Goal: Find specific page/section: Find specific page/section

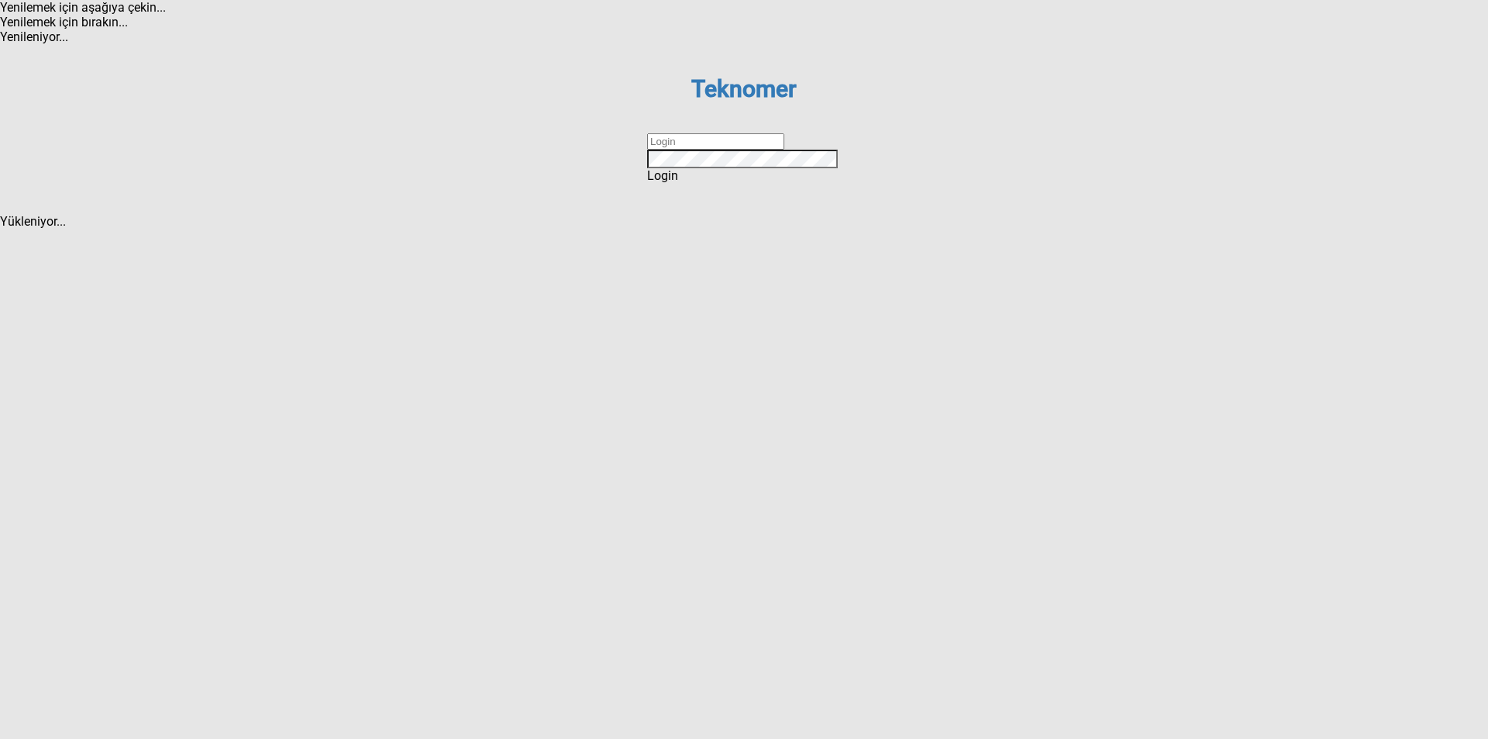
type input "ihsankoc"
click at [794, 183] on div "Login" at bounding box center [744, 175] width 194 height 15
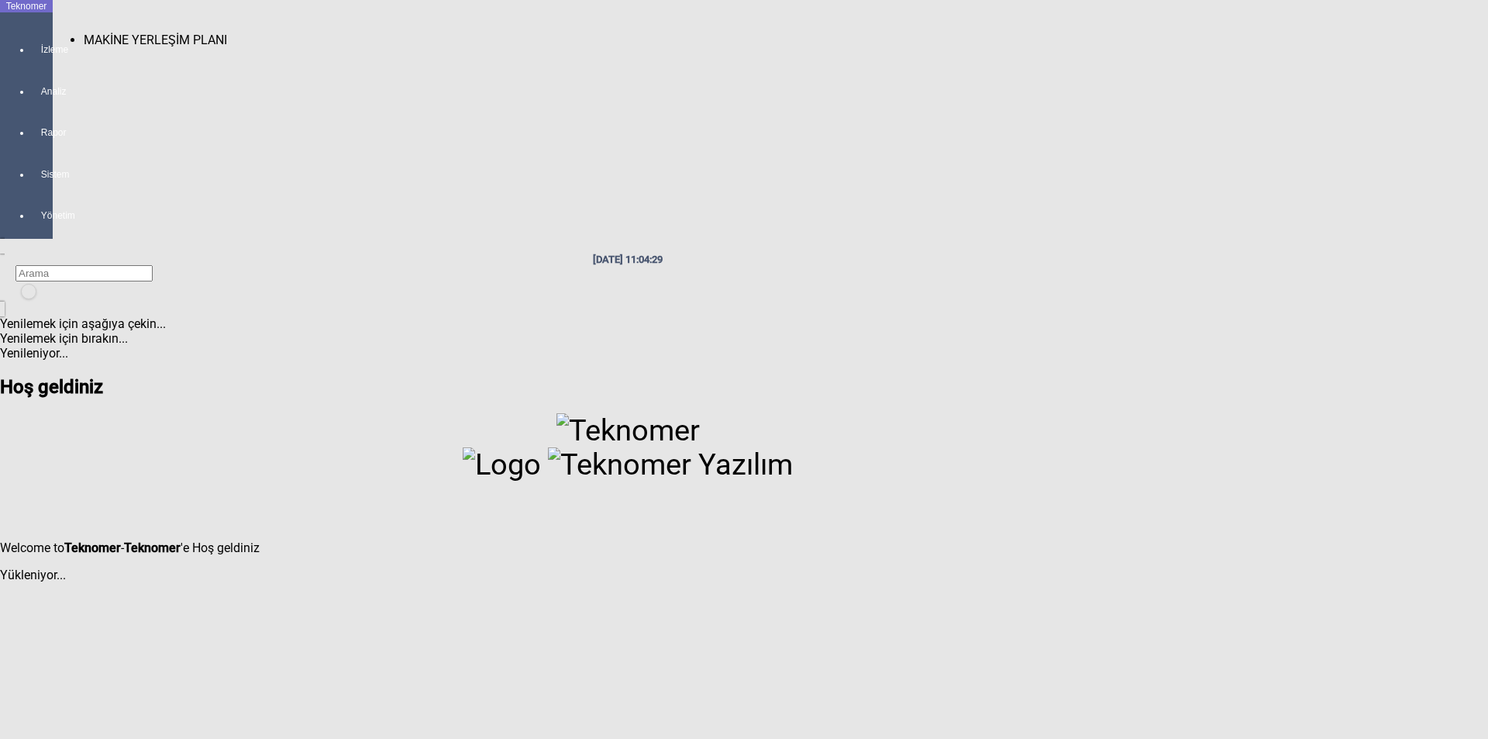
click at [107, 33] on span "MAKİNE YERLEŞİM PLANI" at bounding box center [155, 40] width 143 height 15
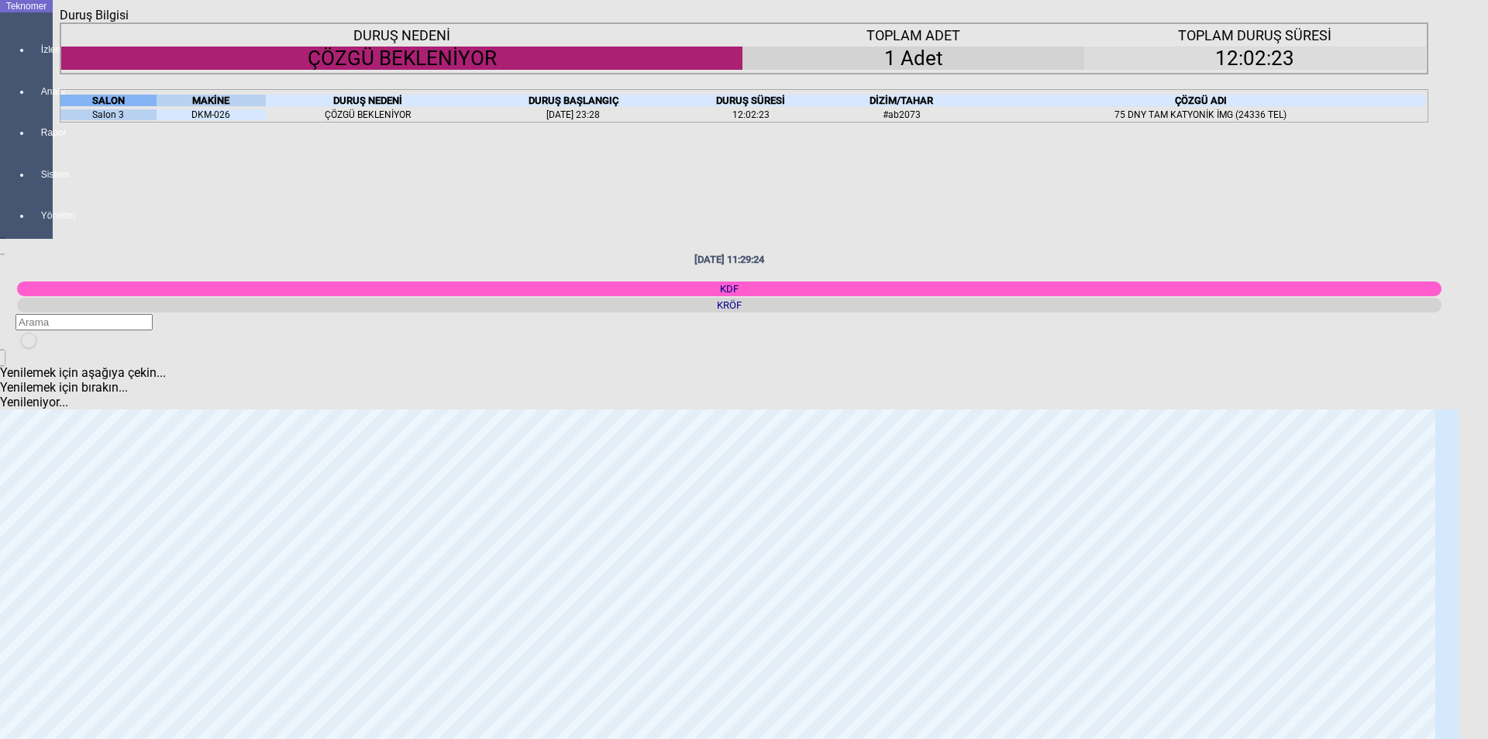
click at [60, 22] on icon "Kapat" at bounding box center [60, 22] width 0 height 0
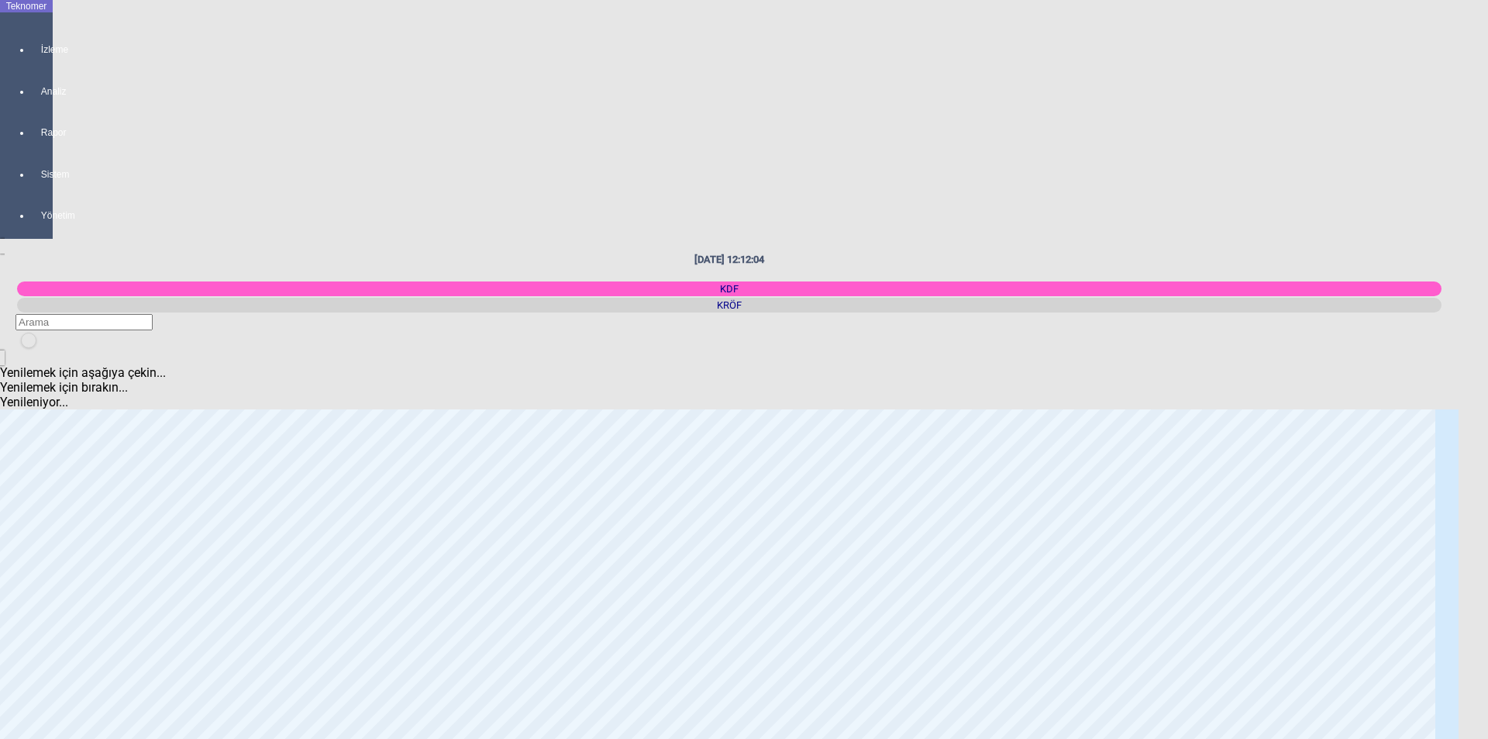
scroll to position [1550, 0]
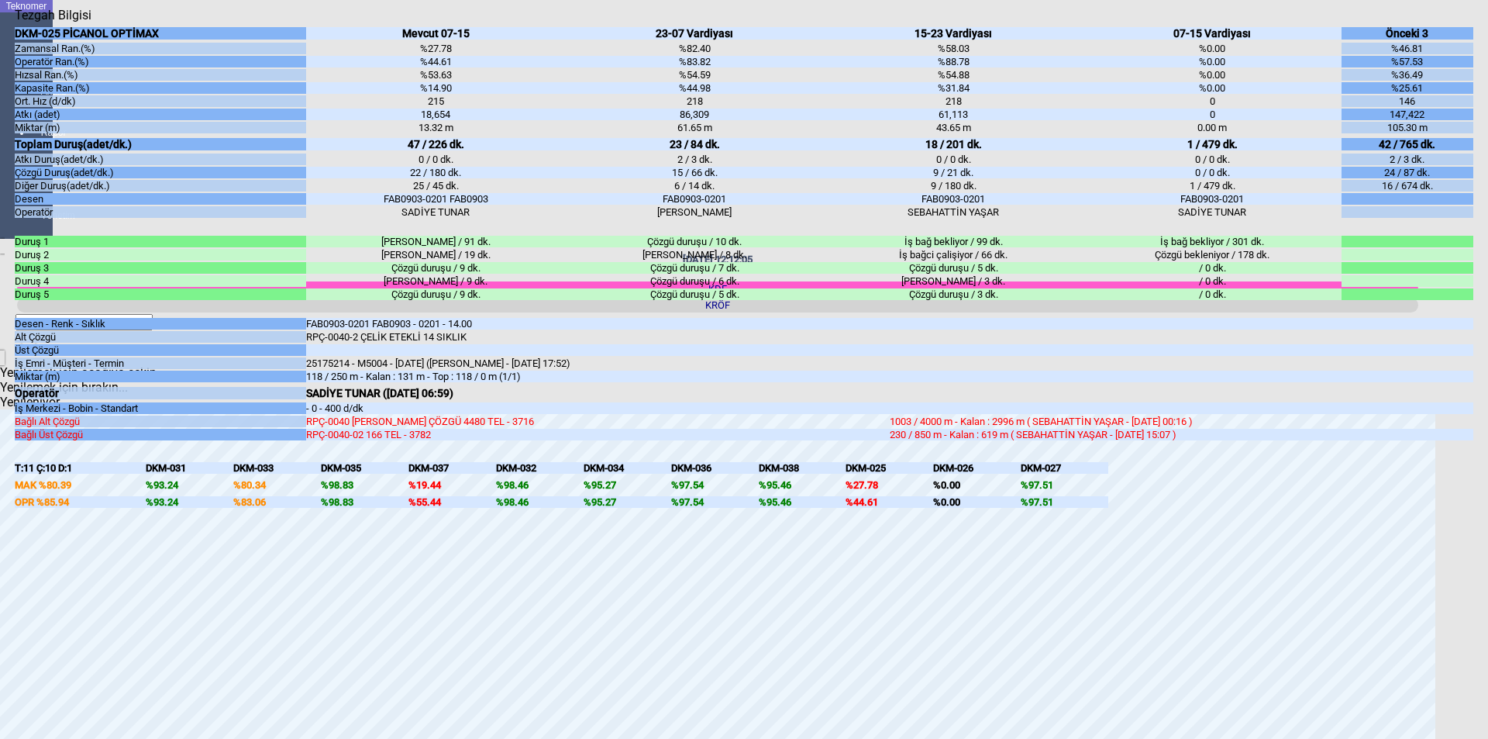
click at [162, 350] on body "Teknomer İzleme Analiz Rapor Sistem Yönetim [DATE] 12:12:05 KDF [GEOGRAPHIC_DAT…" at bounding box center [744, 369] width 1488 height 739
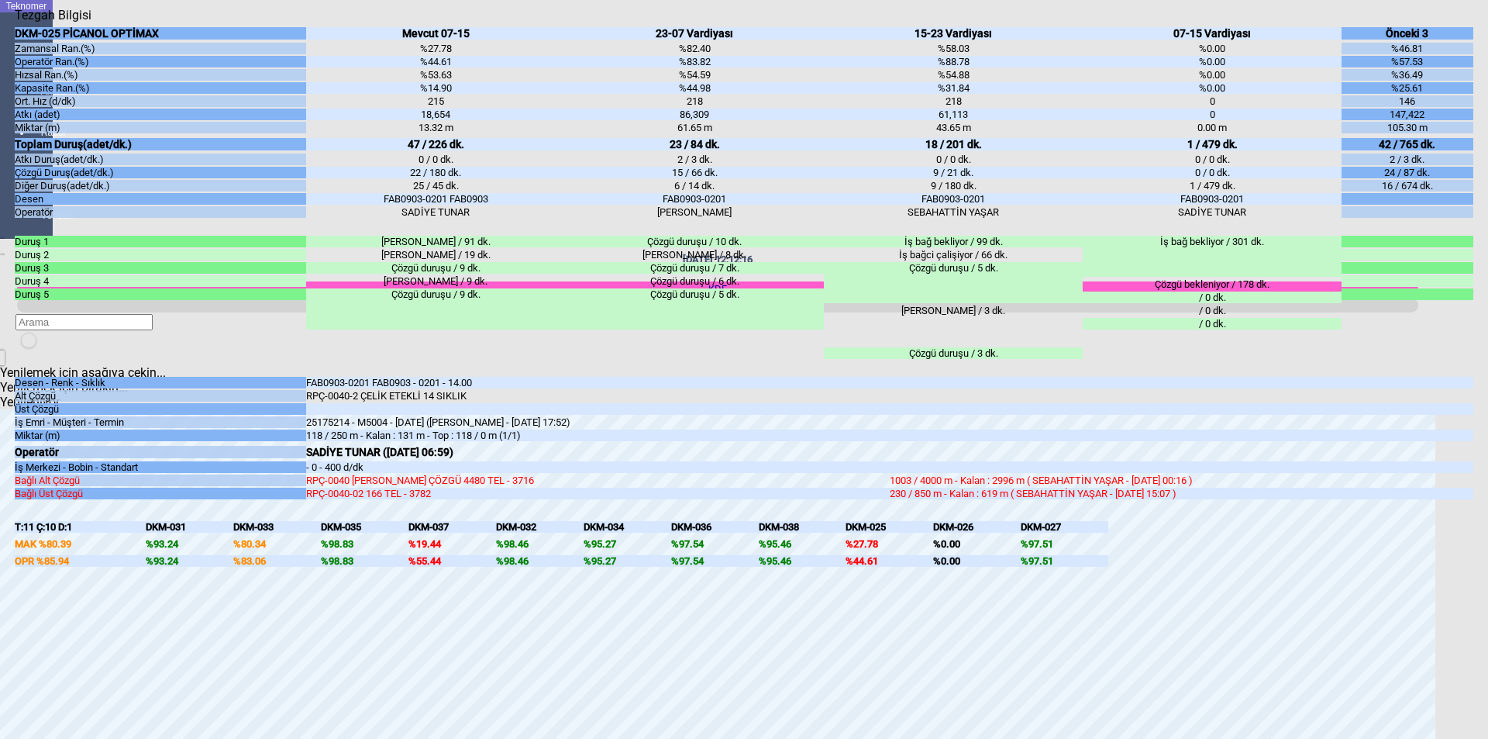
click at [15, 22] on icon "Kapat" at bounding box center [15, 22] width 0 height 0
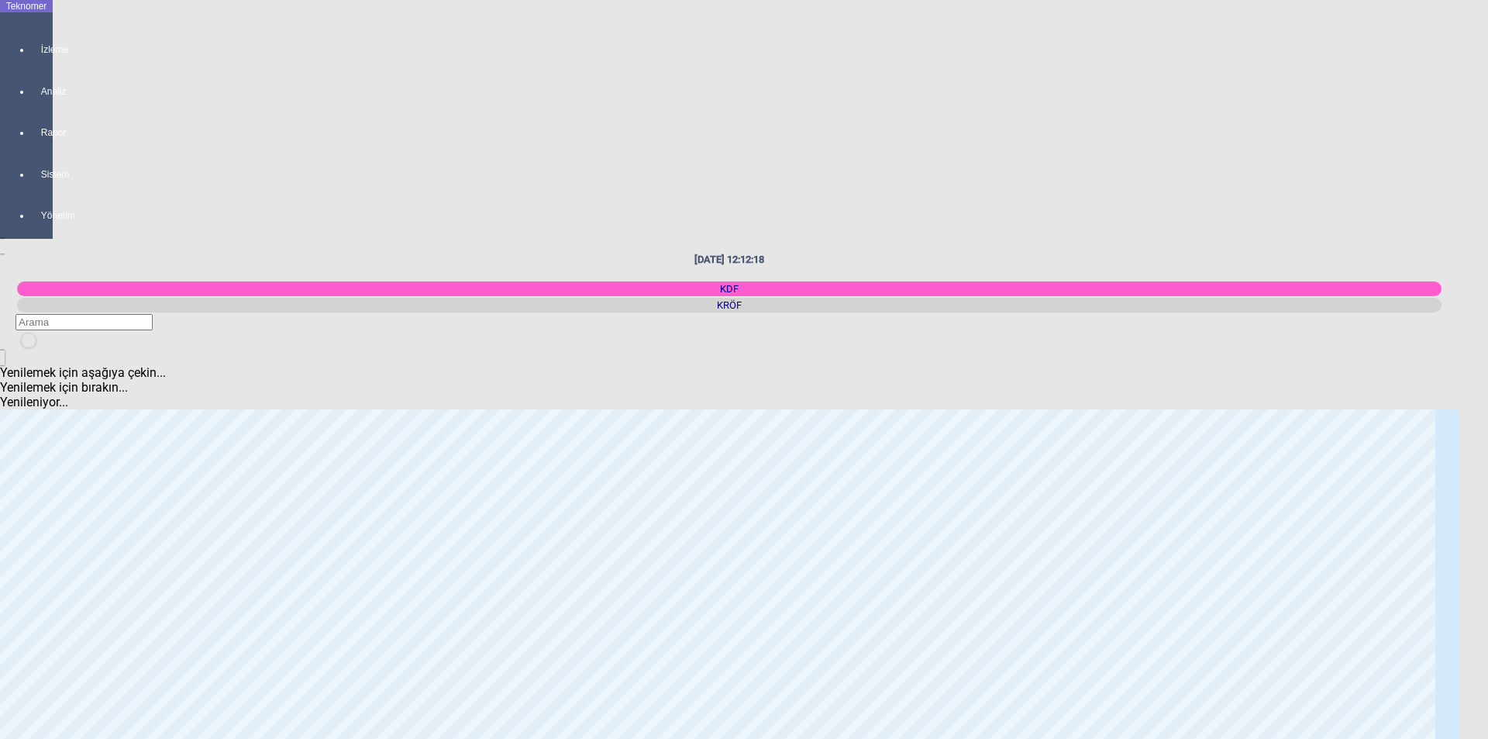
scroll to position [0, 0]
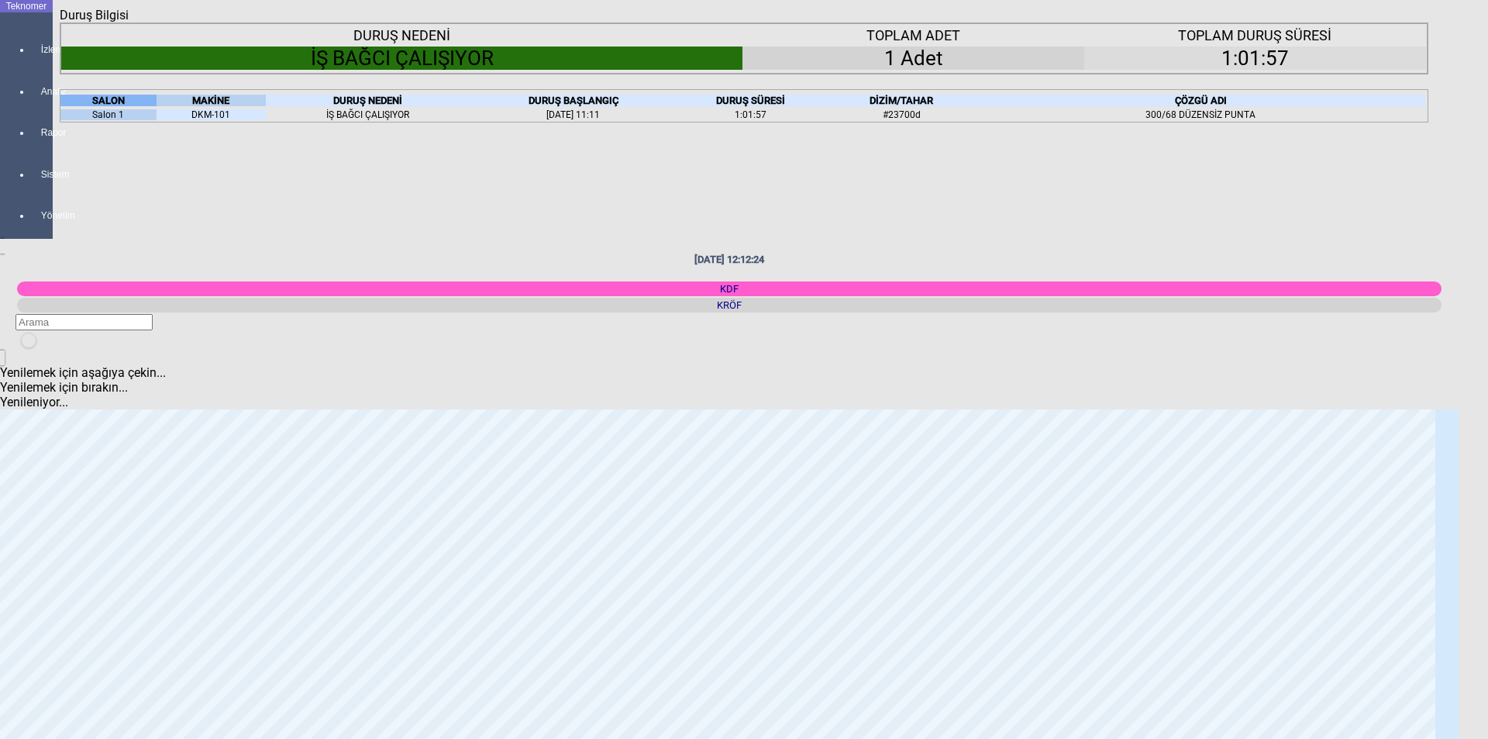
click at [1415, 22] on div "Kapat" at bounding box center [744, 22] width 1369 height 0
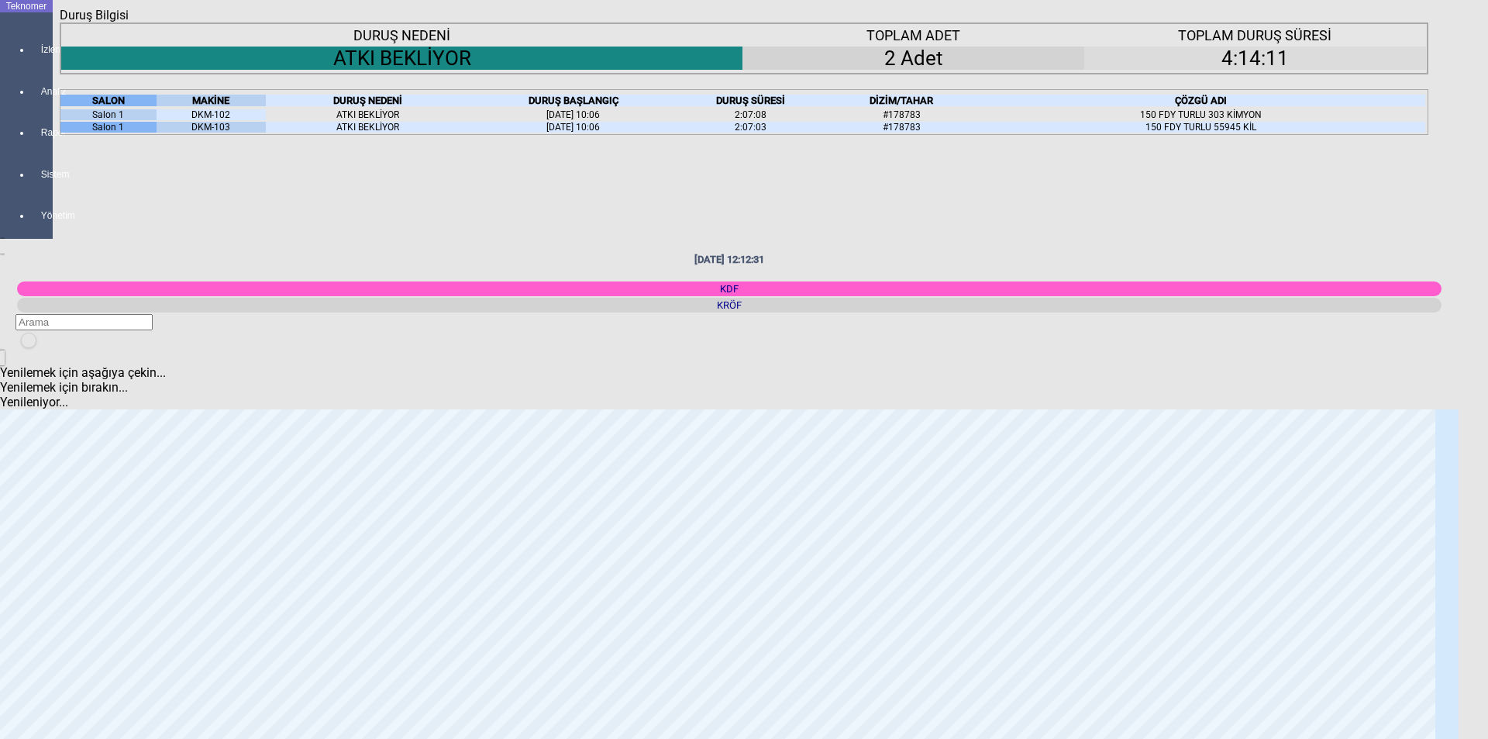
click at [60, 22] on icon "Kapat" at bounding box center [60, 22] width 0 height 0
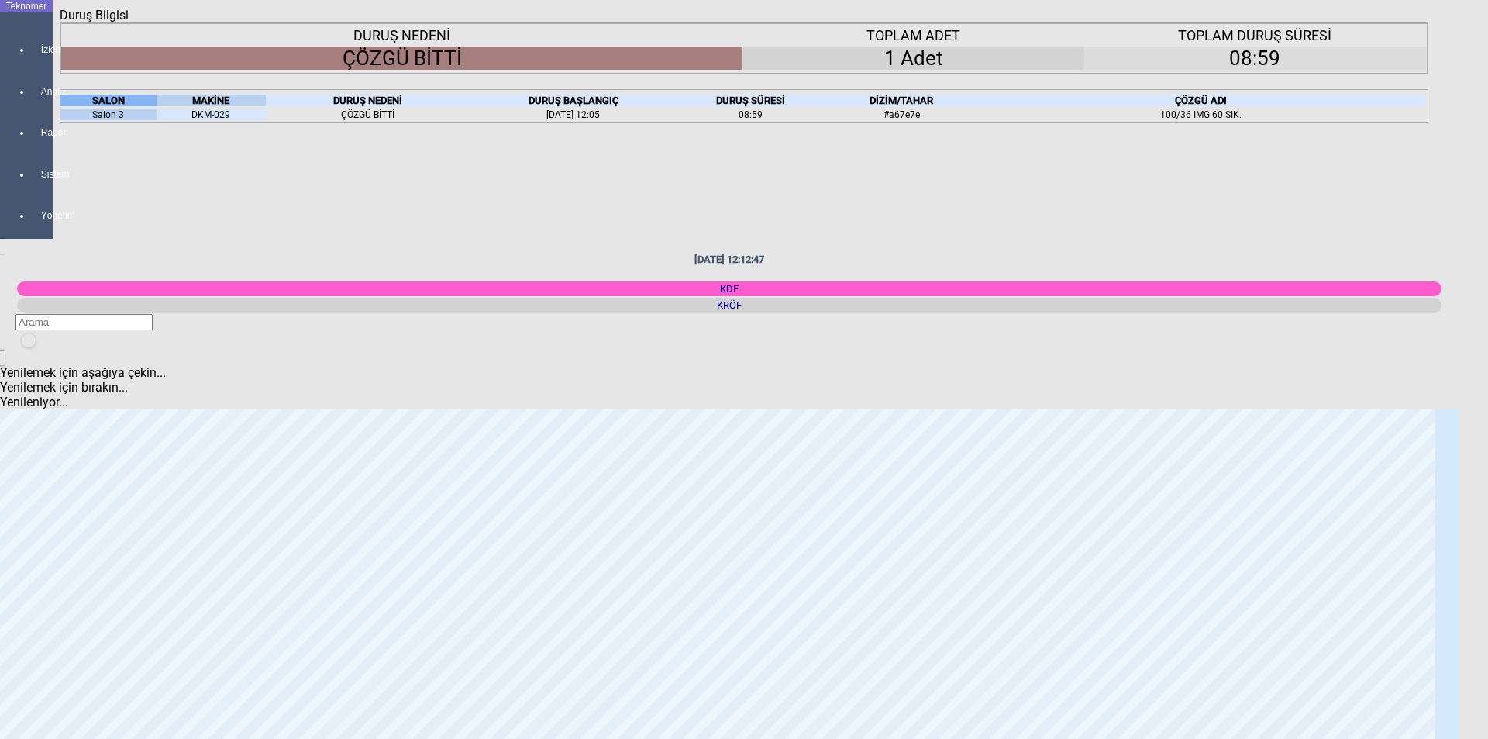
click at [60, 22] on icon "Kapat" at bounding box center [60, 22] width 0 height 0
